Goal: Use online tool/utility

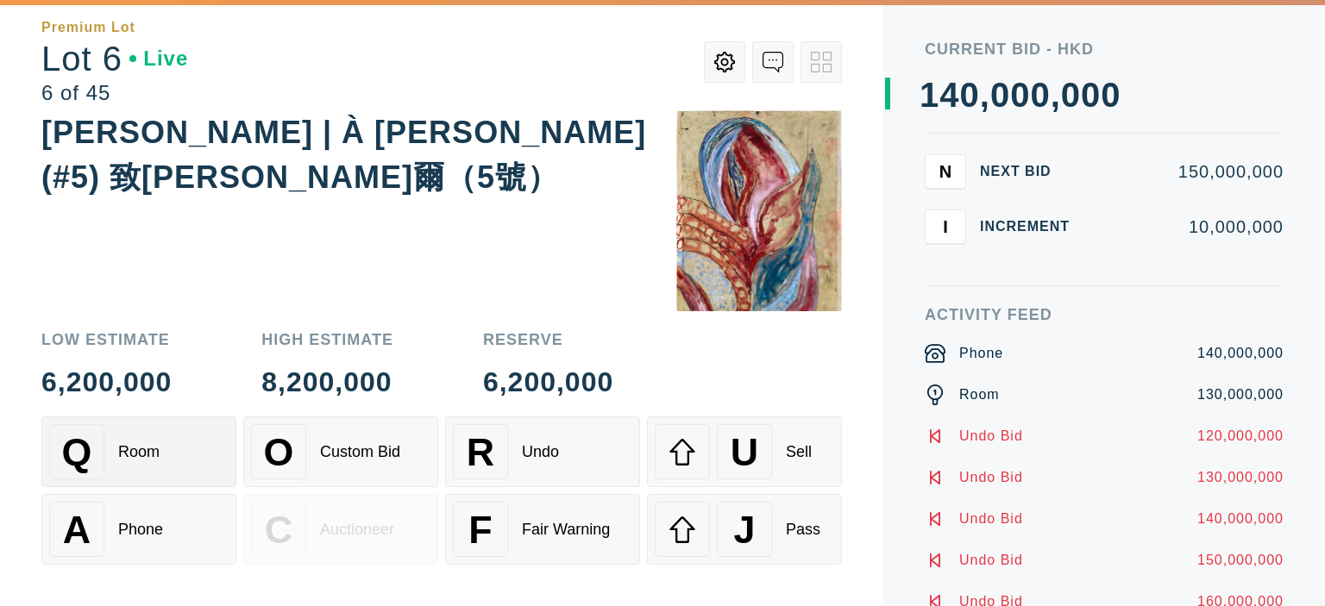
click at [123, 462] on div "Q Room" at bounding box center [138, 451] width 179 height 55
click at [121, 549] on div "A Phone" at bounding box center [138, 529] width 179 height 55
click at [162, 409] on div "Low Estimate 6,200,000 High Estimate 8,200,000 Reserve 6,200,000 Q Room O Custo…" at bounding box center [441, 458] width 800 height 295
click at [163, 520] on div "A Phone" at bounding box center [138, 529] width 179 height 55
click at [219, 432] on div "Q Room" at bounding box center [138, 451] width 179 height 55
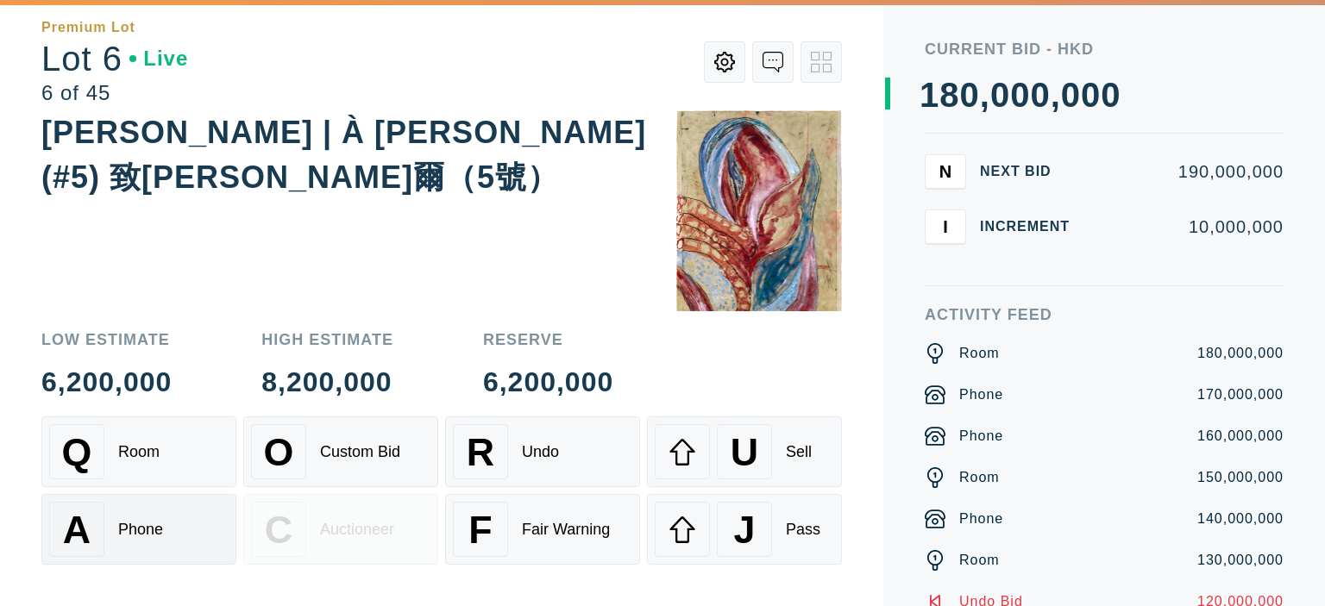
click at [198, 494] on button "A Phone" at bounding box center [138, 529] width 195 height 71
click at [191, 423] on button "Q Room" at bounding box center [138, 452] width 195 height 71
click at [189, 465] on div "Q Room" at bounding box center [138, 451] width 179 height 55
click at [569, 448] on div "R Undo" at bounding box center [542, 451] width 179 height 55
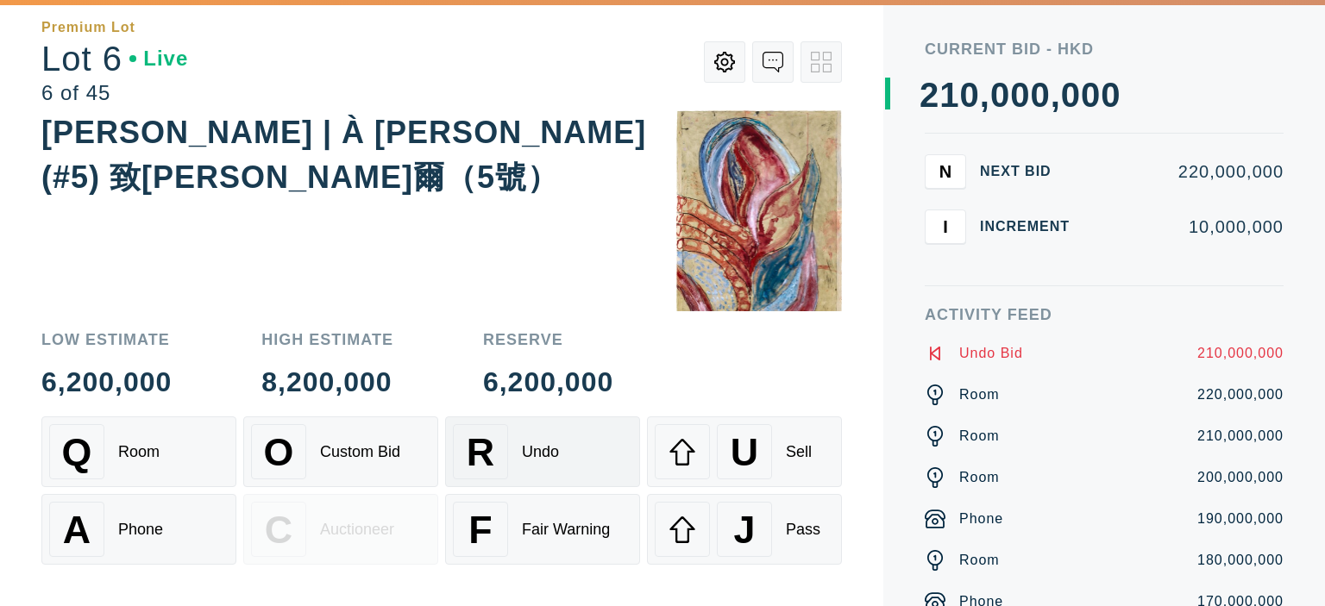
click at [485, 448] on span "R" at bounding box center [481, 452] width 28 height 44
click at [121, 448] on div "Room" at bounding box center [138, 452] width 41 height 18
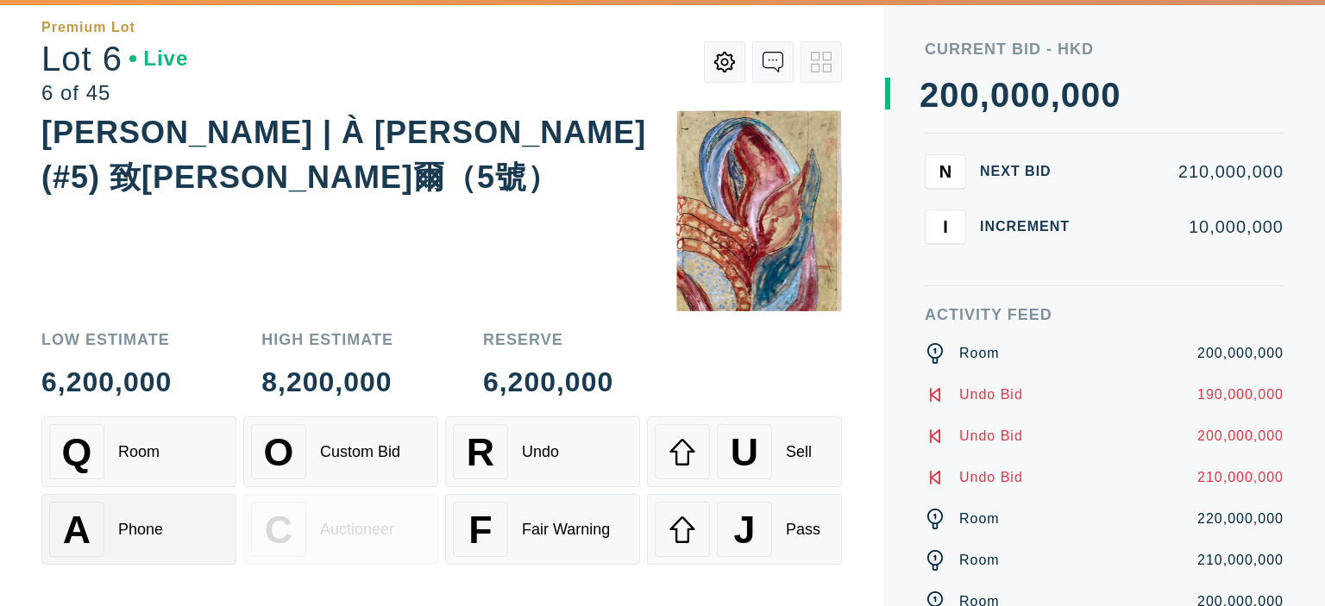
click at [131, 523] on div "Phone" at bounding box center [140, 530] width 45 height 18
click at [147, 440] on div "Q Room" at bounding box center [138, 451] width 179 height 55
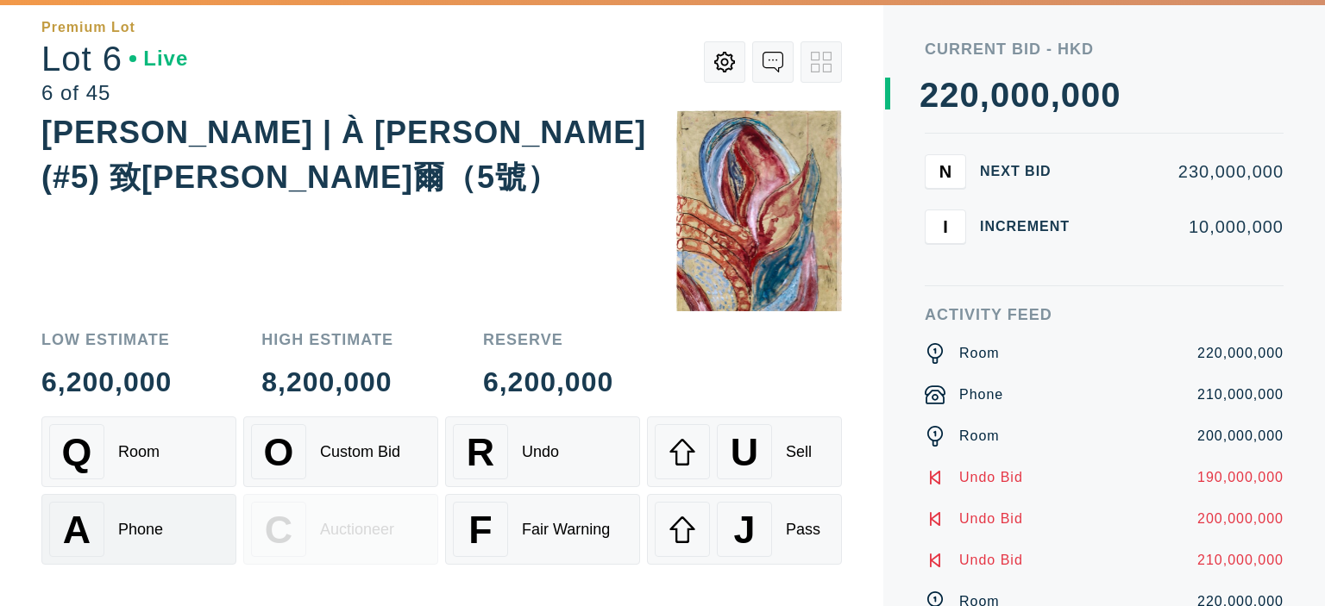
click at [151, 517] on div "A Phone" at bounding box center [138, 529] width 179 height 55
click at [545, 423] on button "R Undo" at bounding box center [542, 452] width 195 height 71
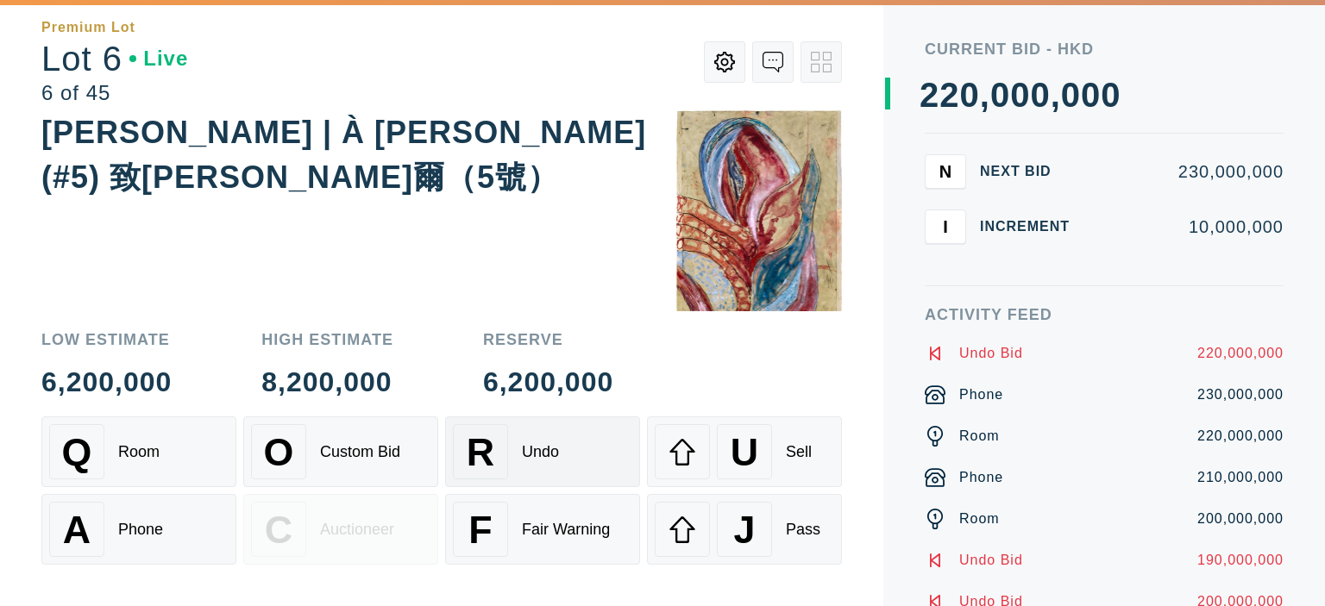
click at [527, 426] on div "R Undo" at bounding box center [542, 451] width 179 height 55
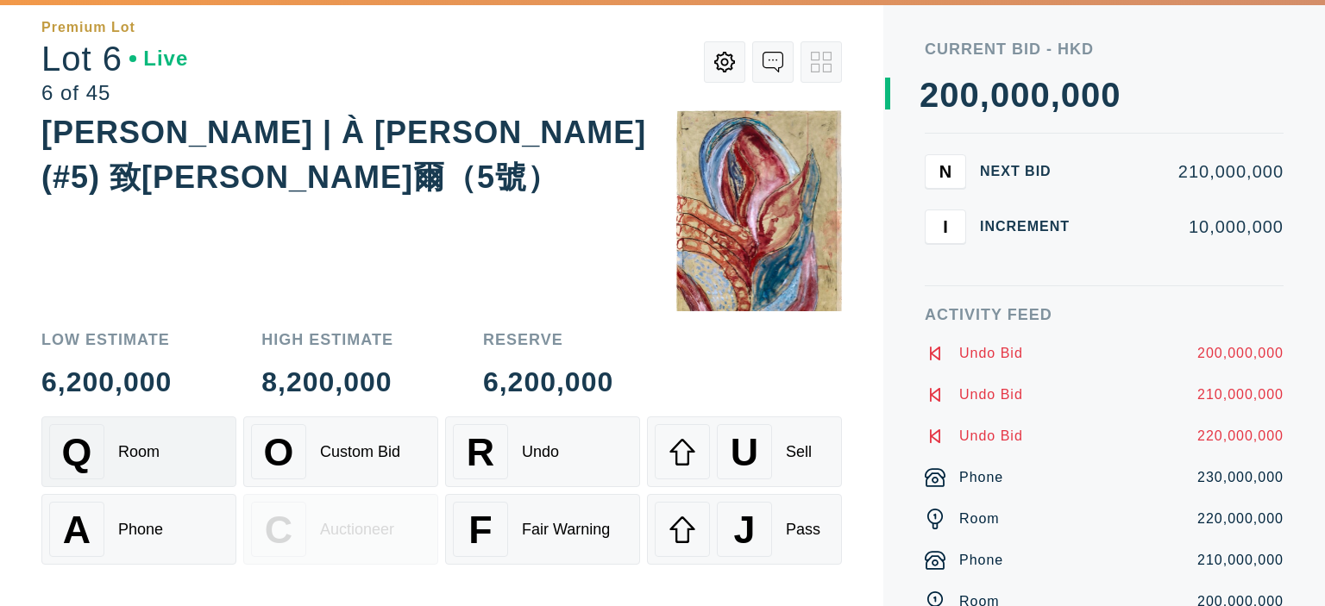
click at [204, 426] on div "Q Room" at bounding box center [138, 451] width 179 height 55
click at [188, 502] on div "A Phone" at bounding box center [138, 529] width 179 height 55
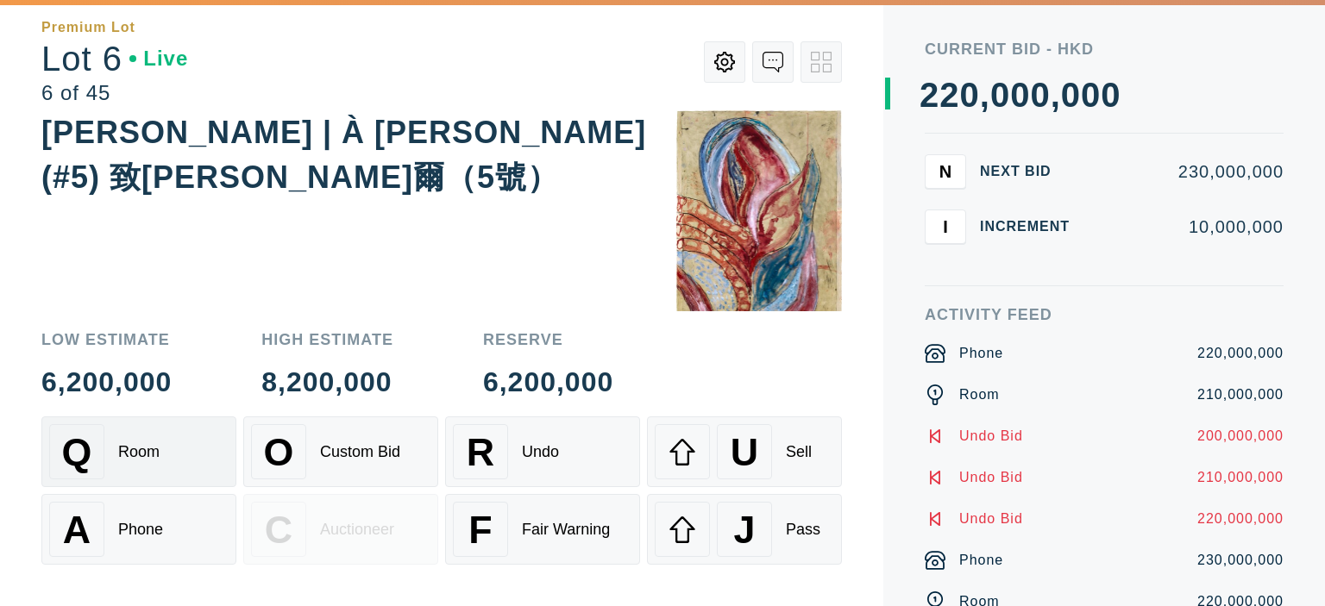
click at [186, 454] on div "Q Room" at bounding box center [138, 451] width 179 height 55
click at [189, 513] on div "A Phone" at bounding box center [138, 529] width 179 height 55
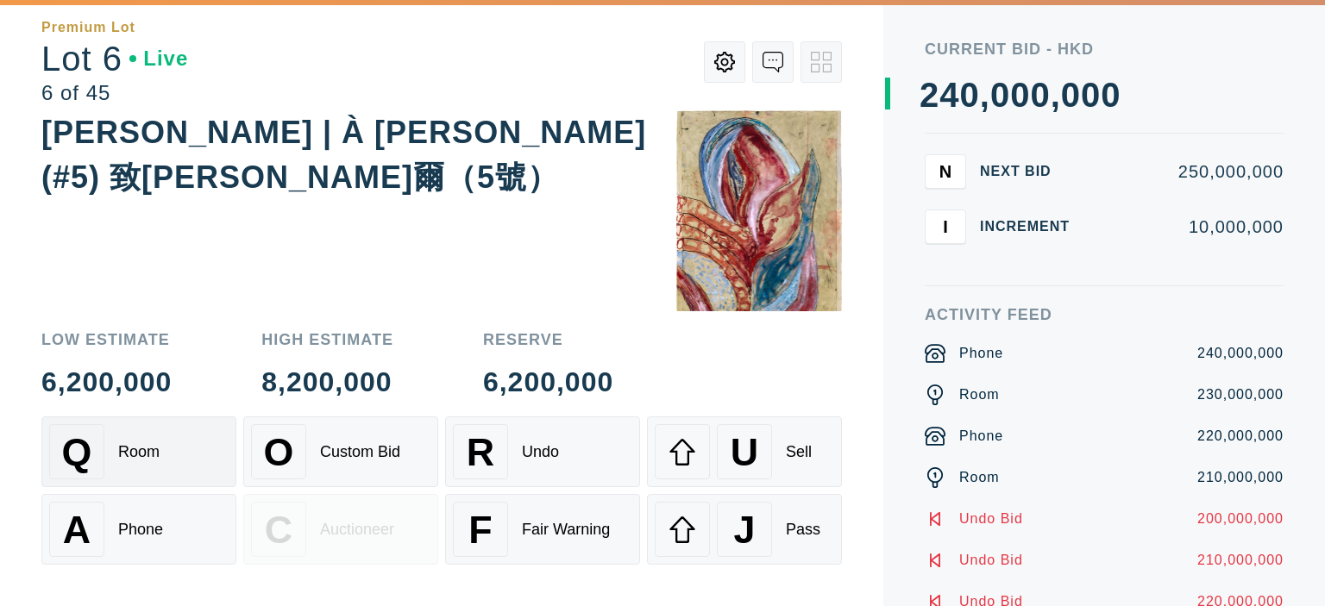
click at [193, 461] on div "Q Room" at bounding box center [138, 451] width 179 height 55
